Goal: Task Accomplishment & Management: Manage account settings

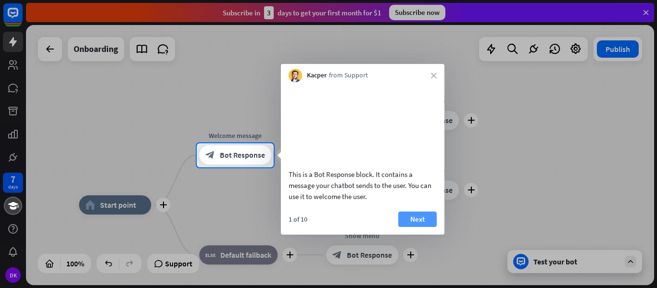
click at [413, 227] on button "Next" at bounding box center [417, 219] width 38 height 15
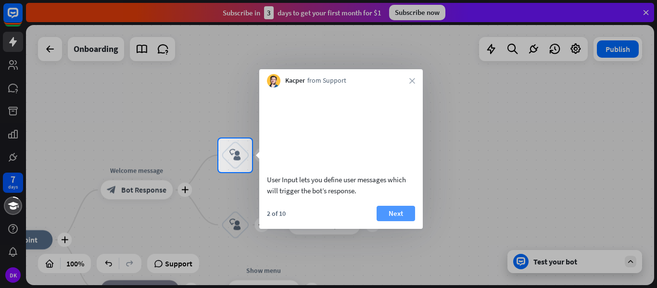
click at [407, 221] on button "Next" at bounding box center [396, 213] width 38 height 15
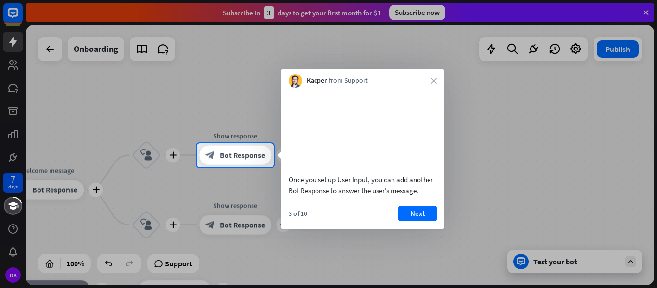
click at [407, 221] on button "Next" at bounding box center [417, 213] width 38 height 15
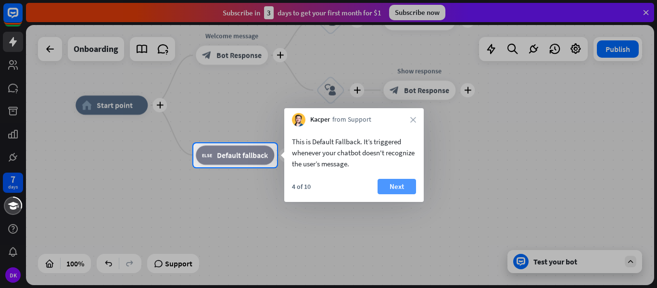
click at [405, 185] on button "Next" at bounding box center [397, 186] width 38 height 15
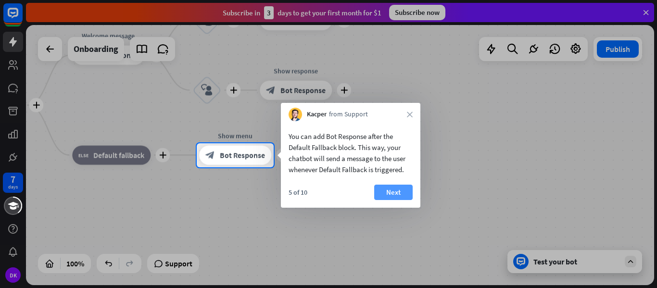
click at [398, 194] on button "Next" at bounding box center [393, 192] width 38 height 15
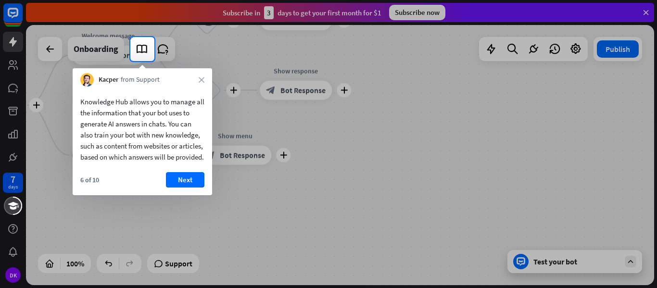
click at [176, 182] on div "Knowledge Hub allows you to manage all the information that your bot uses to ge…" at bounding box center [142, 141] width 139 height 109
click at [177, 187] on button "Next" at bounding box center [185, 179] width 38 height 15
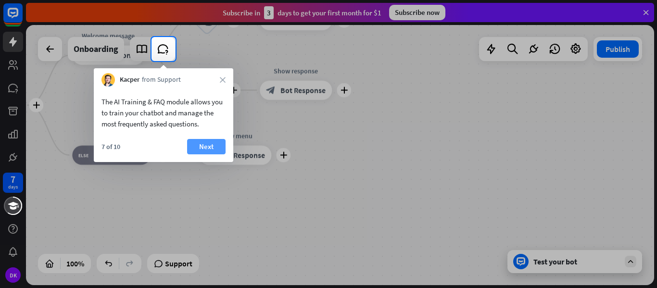
click at [217, 147] on button "Next" at bounding box center [206, 146] width 38 height 15
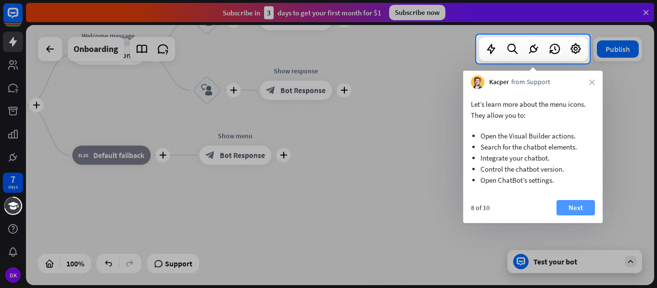
click at [578, 209] on button "Next" at bounding box center [575, 207] width 38 height 15
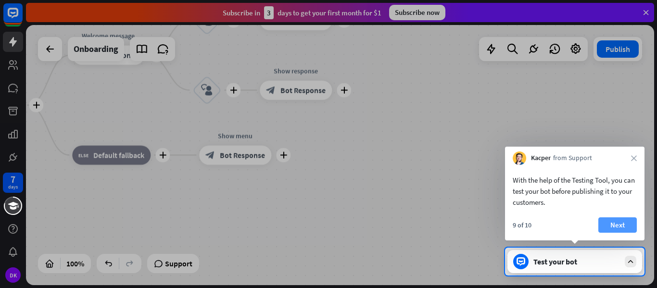
click at [620, 226] on button "Next" at bounding box center [617, 224] width 38 height 15
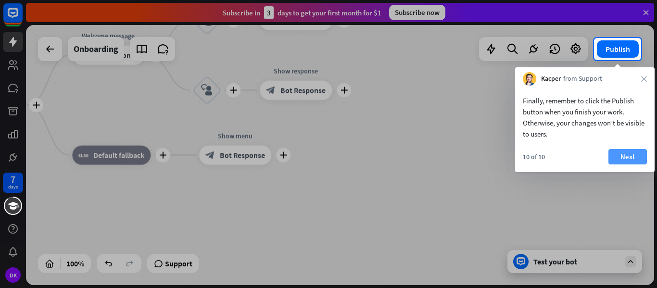
click at [631, 150] on button "Next" at bounding box center [627, 156] width 38 height 15
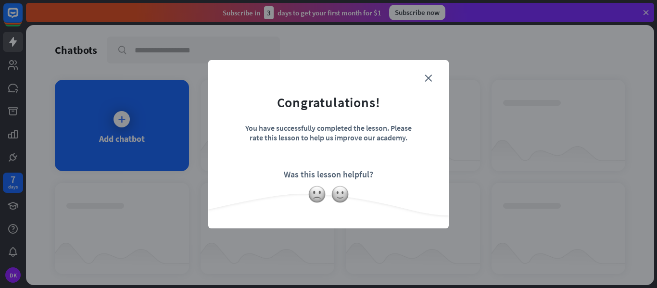
click at [125, 125] on div "close Congratulations! You have successfully completed the lesson. Please rate …" at bounding box center [328, 144] width 657 height 288
click at [120, 119] on div "close Congratulations! You have successfully completed the lesson. Please rate …" at bounding box center [328, 144] width 657 height 288
click at [426, 84] on form "Congratulations! You have successfully completed the lesson. Please rate this l…" at bounding box center [328, 129] width 216 height 115
click at [428, 78] on icon "close" at bounding box center [428, 78] width 7 height 7
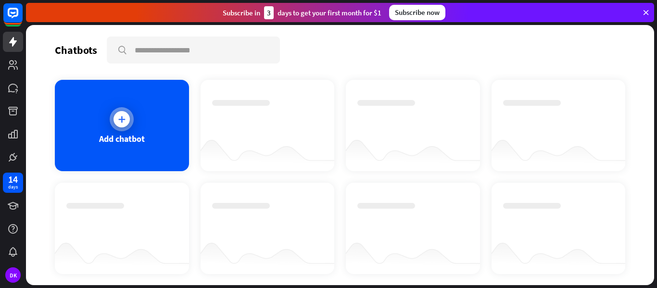
click at [120, 124] on icon at bounding box center [122, 119] width 10 height 10
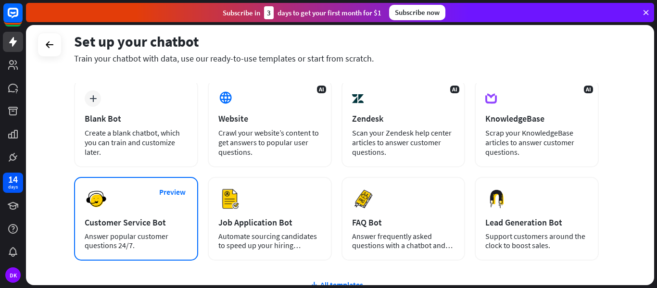
scroll to position [32, 0]
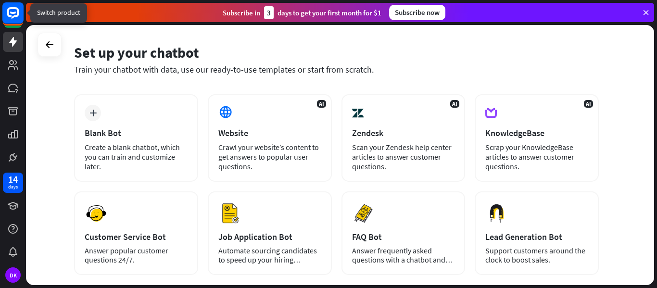
click at [11, 12] on icon at bounding box center [13, 13] width 6 height 2
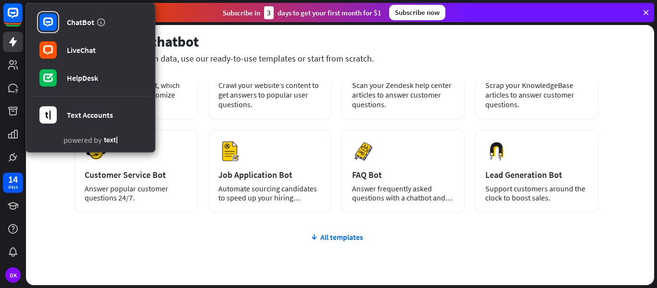
scroll to position [96, 0]
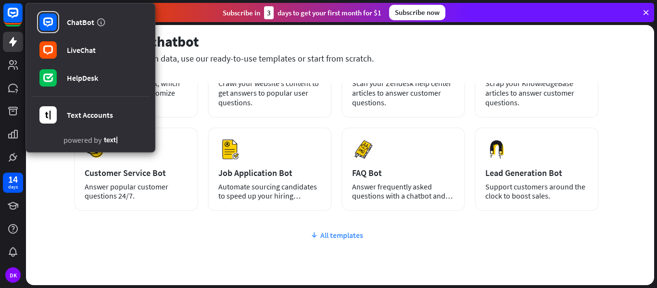
click at [337, 236] on div "All templates" at bounding box center [336, 235] width 525 height 10
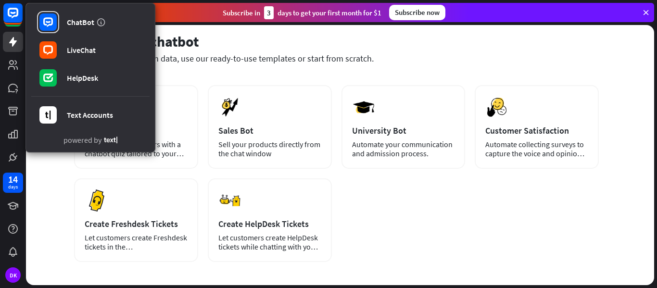
scroll to position [240, 0]
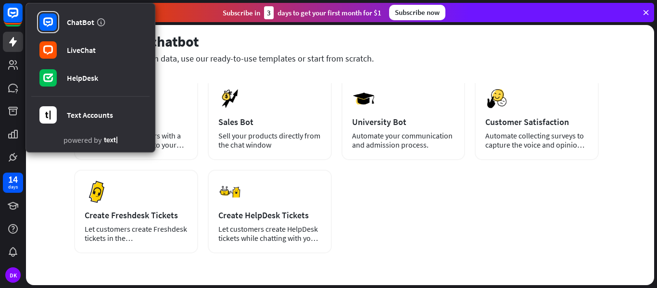
click at [342, 242] on div "plus Blank Bot Create a blank chatbot, which you can train and customize later.…" at bounding box center [336, 69] width 525 height 367
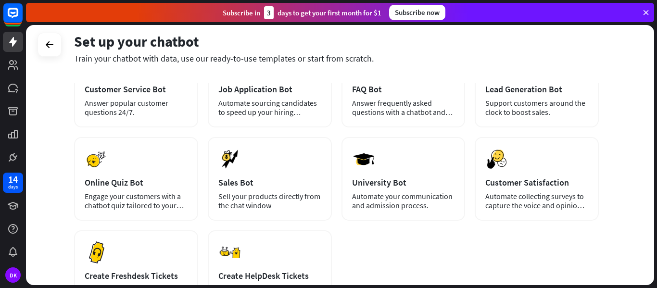
scroll to position [176, 0]
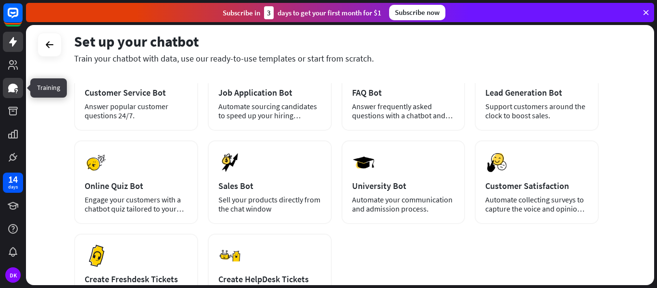
click at [16, 94] on link at bounding box center [13, 88] width 20 height 20
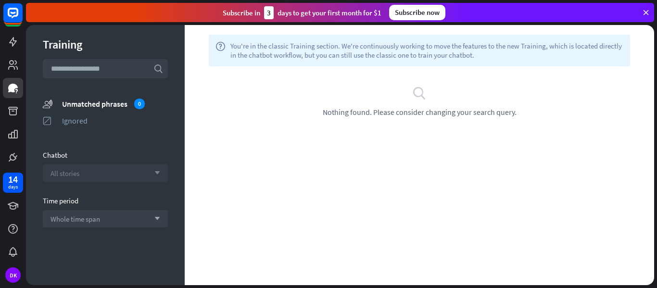
click at [163, 174] on div "All stories arrow_down" at bounding box center [105, 172] width 125 height 17
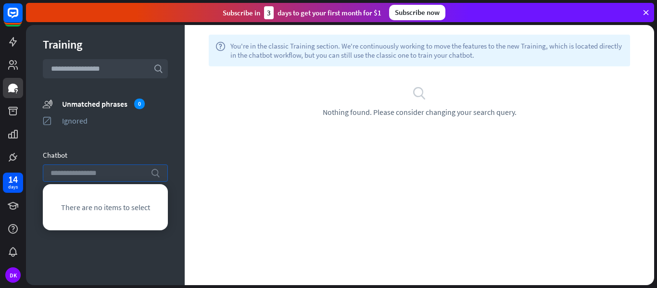
click at [163, 174] on div "search" at bounding box center [105, 172] width 125 height 17
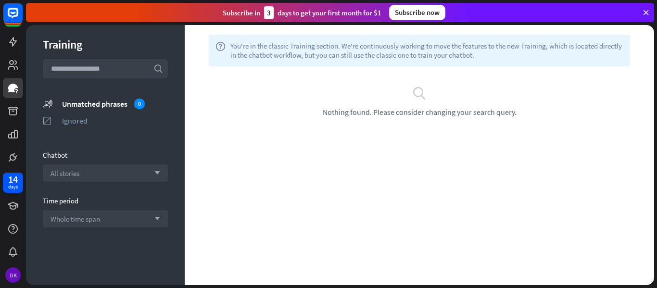
click at [9, 273] on div "DK" at bounding box center [12, 274] width 15 height 15
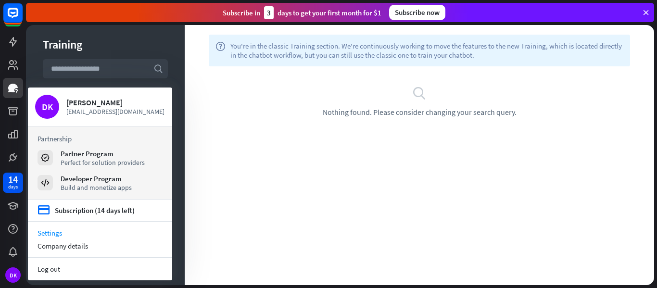
click at [54, 233] on link "Settings" at bounding box center [100, 233] width 144 height 13
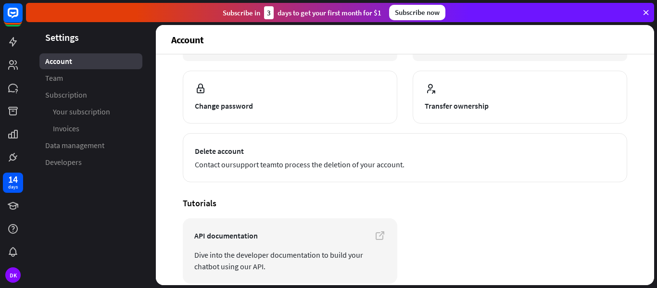
scroll to position [96, 0]
click at [11, 274] on div "DK" at bounding box center [12, 274] width 15 height 15
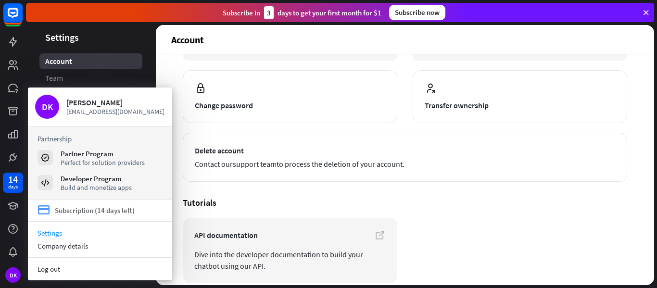
click at [76, 214] on div "Subscription (14 days left)" at bounding box center [95, 210] width 80 height 9
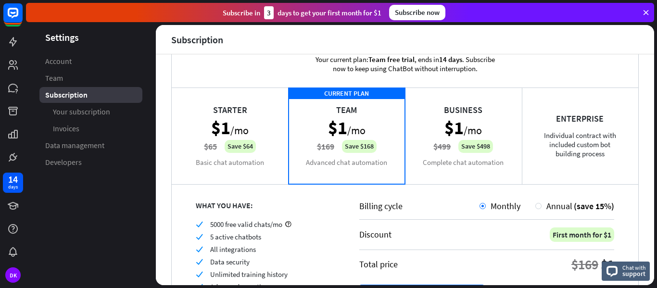
scroll to position [26, 0]
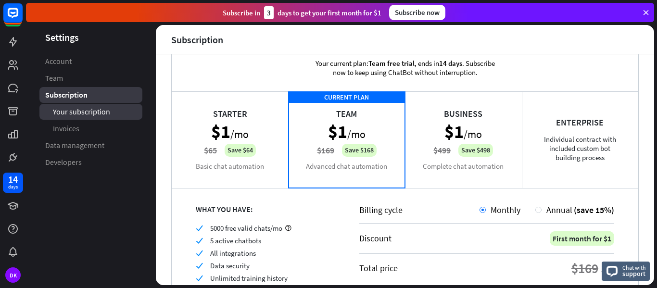
click at [73, 115] on span "Your subscription" at bounding box center [81, 112] width 57 height 10
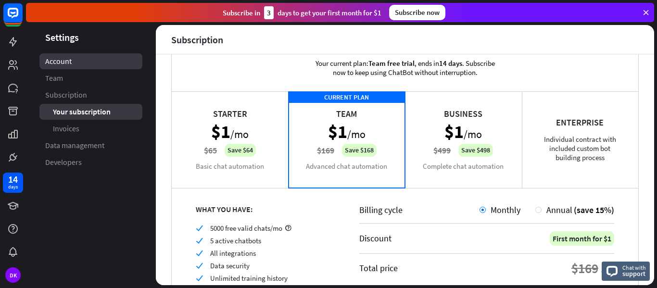
click at [61, 61] on span "Account" at bounding box center [58, 61] width 26 height 10
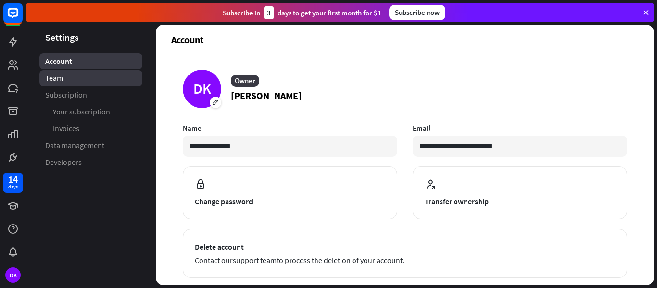
click at [59, 73] on span "Team" at bounding box center [54, 78] width 18 height 10
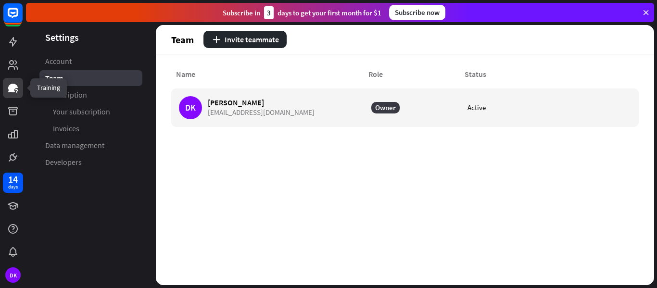
click at [15, 88] on icon at bounding box center [13, 88] width 12 height 12
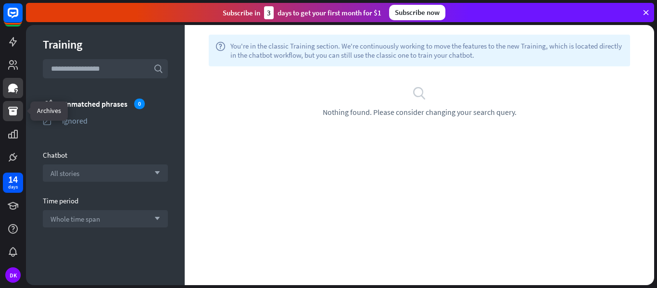
click at [13, 109] on icon at bounding box center [13, 111] width 10 height 9
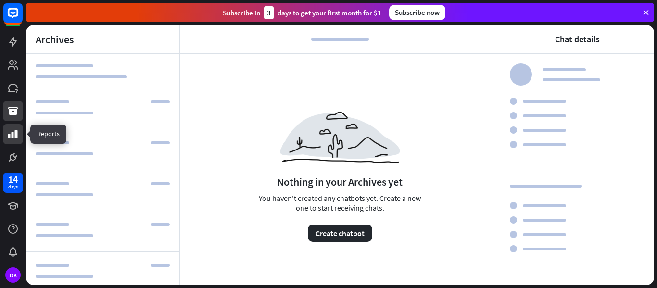
click at [11, 136] on icon at bounding box center [13, 134] width 12 height 12
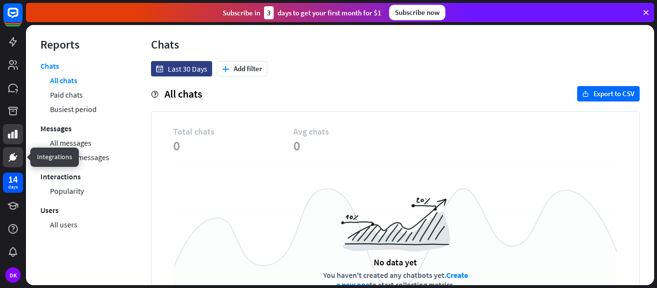
click at [11, 159] on icon at bounding box center [10, 160] width 3 height 2
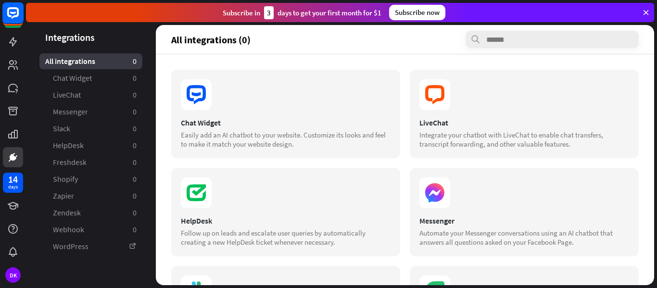
click at [14, 18] on rect at bounding box center [12, 12] width 21 height 21
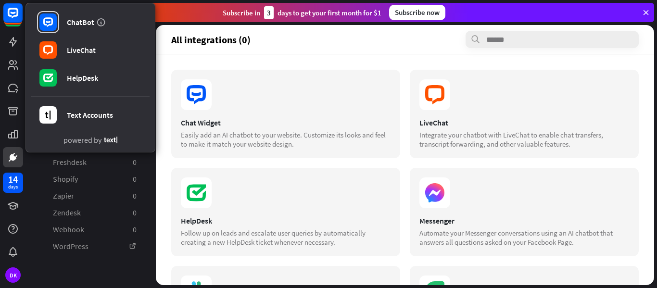
click at [645, 13] on icon at bounding box center [646, 12] width 9 height 9
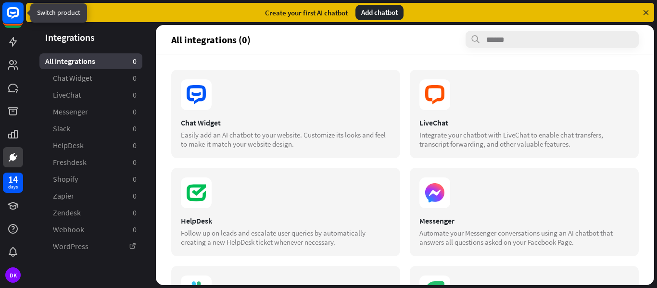
click at [18, 14] on icon at bounding box center [13, 13] width 12 height 12
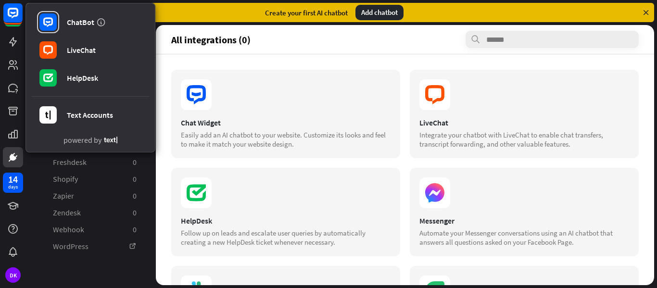
click at [0, 246] on div "14 days DK" at bounding box center [13, 227] width 26 height 115
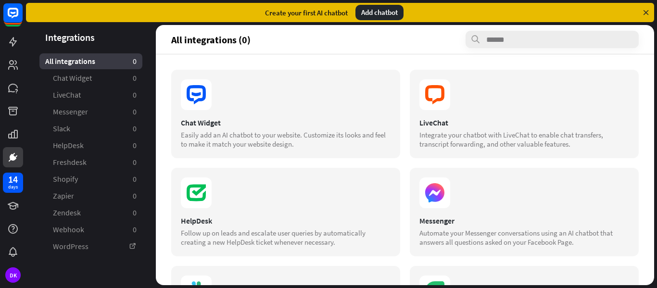
click at [644, 11] on icon at bounding box center [646, 12] width 9 height 9
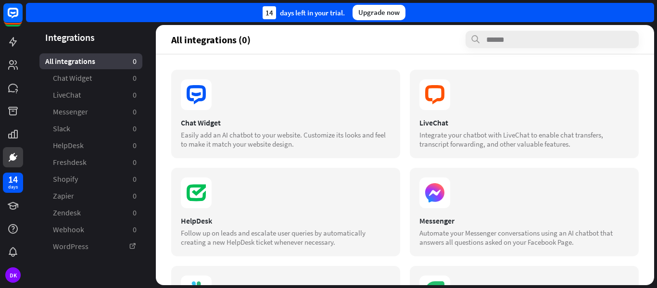
click at [635, 16] on div "14 days left in your trial. Upgrade now" at bounding box center [340, 12] width 628 height 19
click at [10, 277] on div "DK" at bounding box center [12, 274] width 15 height 15
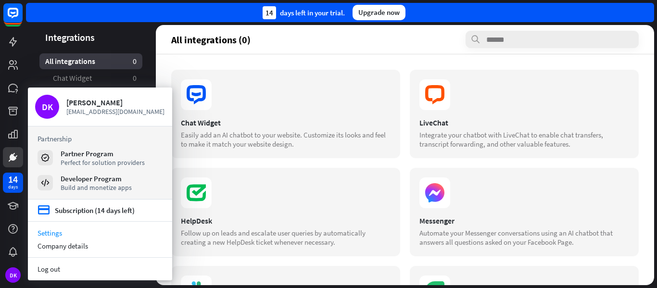
click at [53, 236] on link "Settings" at bounding box center [100, 233] width 144 height 13
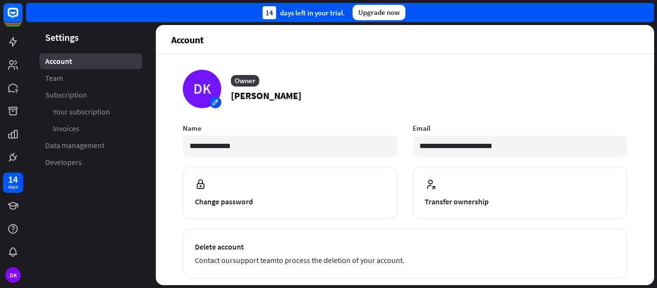
click at [206, 93] on div "DK" at bounding box center [202, 89] width 38 height 38
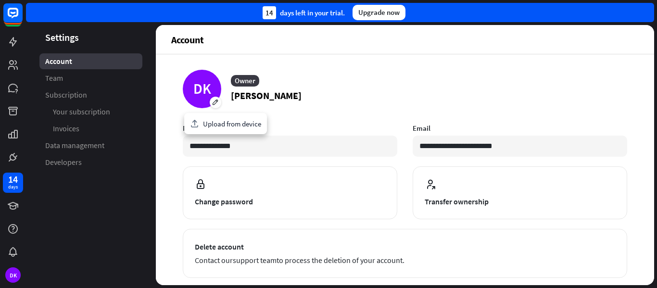
click at [231, 96] on p "[PERSON_NAME]" at bounding box center [266, 95] width 71 height 14
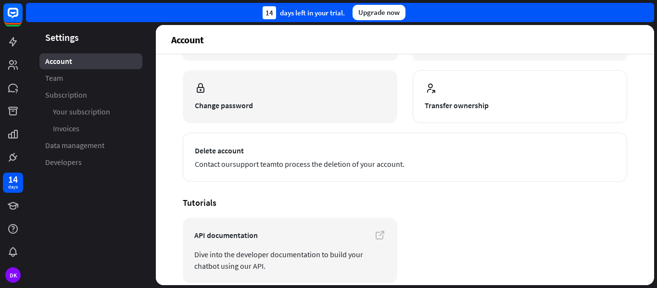
scroll to position [138, 0]
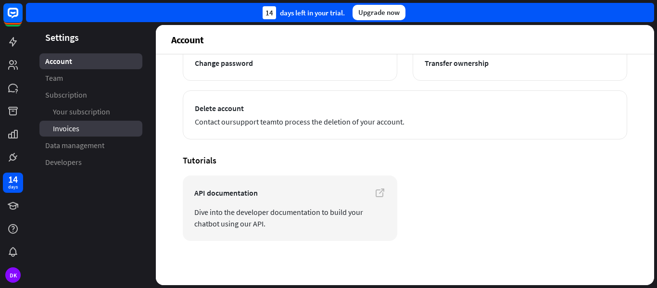
click at [73, 132] on span "Invoices" at bounding box center [66, 129] width 26 height 10
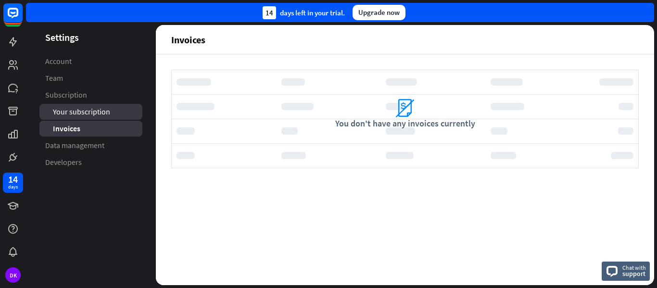
click at [76, 117] on link "Your subscription" at bounding box center [90, 112] width 103 height 16
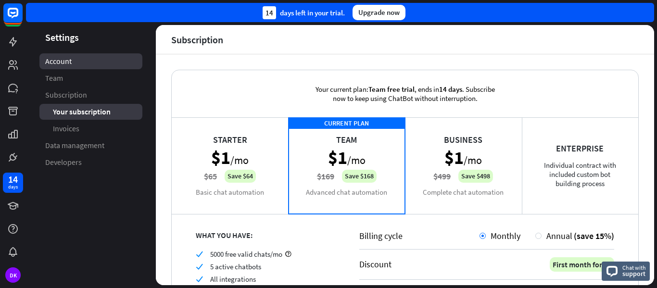
click at [69, 63] on span "Account" at bounding box center [58, 61] width 26 height 10
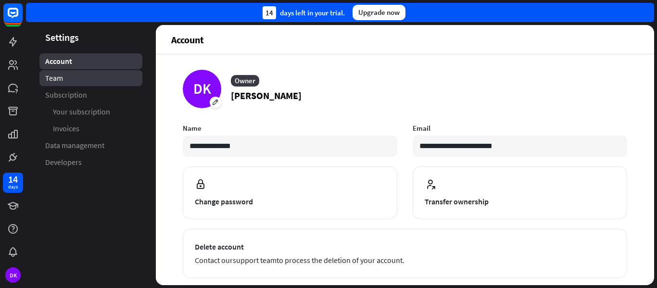
click at [64, 75] on link "Team" at bounding box center [90, 78] width 103 height 16
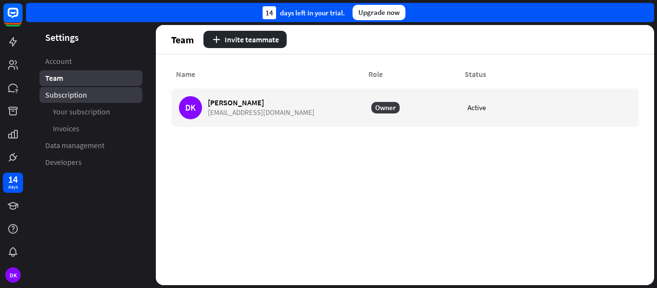
click at [95, 96] on link "Subscription" at bounding box center [90, 95] width 103 height 16
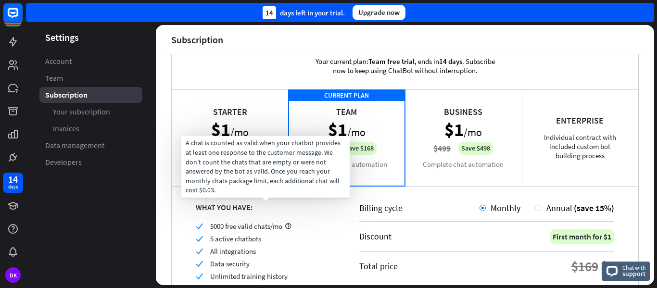
scroll to position [23, 0]
